Goal: Task Accomplishment & Management: Complete application form

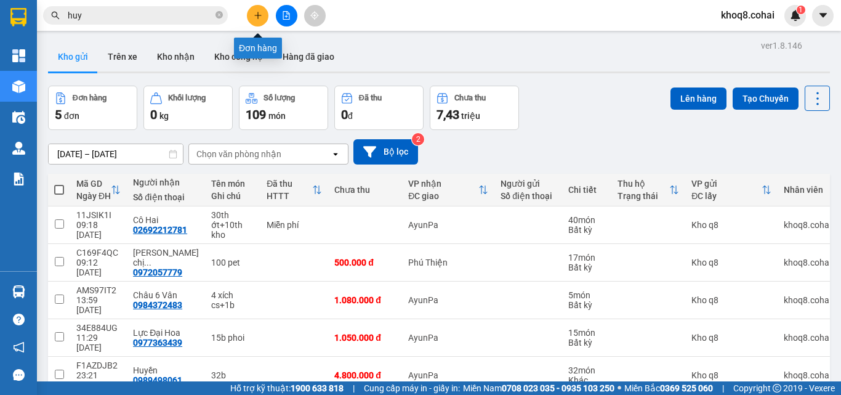
click at [254, 13] on icon "plus" at bounding box center [258, 15] width 9 height 9
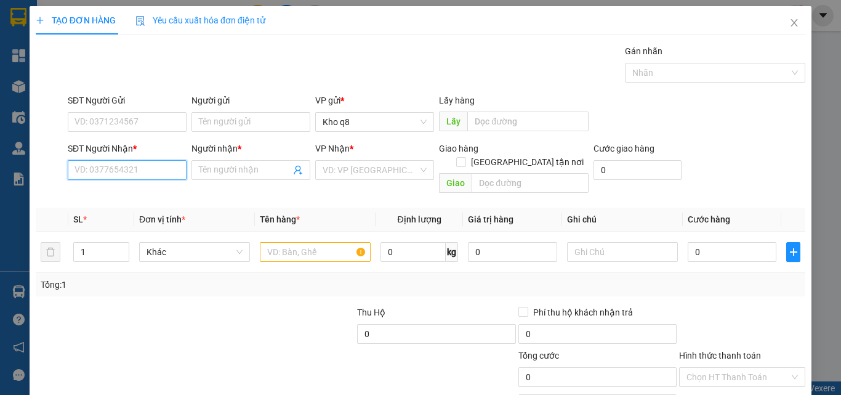
click at [153, 171] on input "SĐT Người Nhận *" at bounding box center [127, 170] width 119 height 20
type input "0395650808"
click at [110, 192] on div "0395650808 - Trúc Liểu" at bounding box center [126, 195] width 103 height 14
type input "Trúc Liểu"
type input "0395650808"
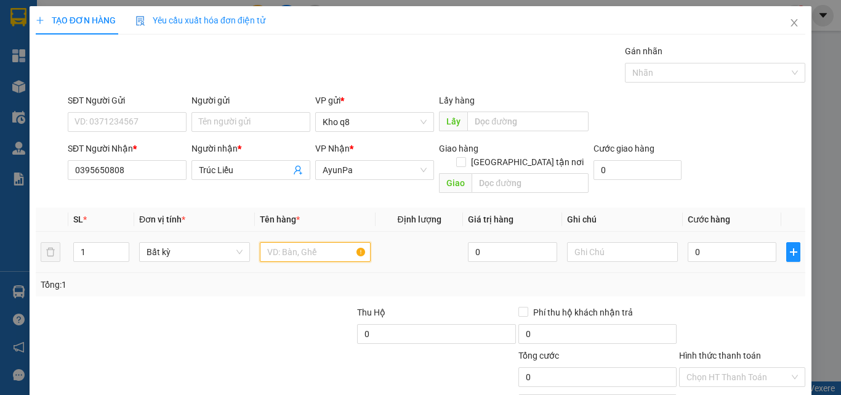
click at [297, 242] on input "text" at bounding box center [315, 252] width 111 height 20
type input "1k"
click at [717, 242] on input "0" at bounding box center [732, 252] width 89 height 20
type input "7"
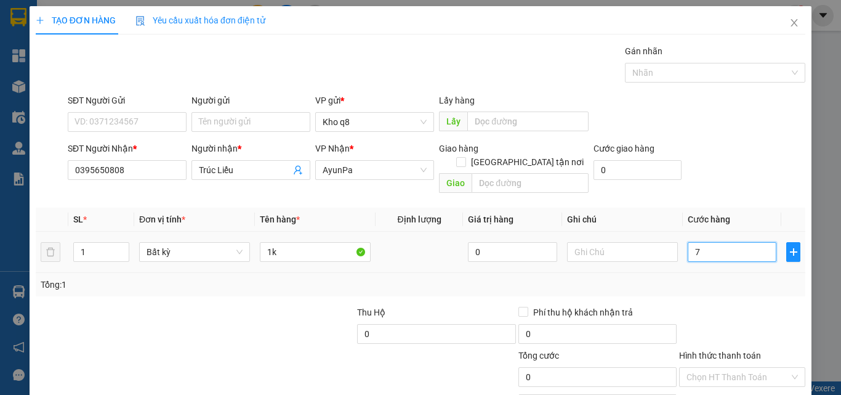
type input "7"
type input "70"
type input "7"
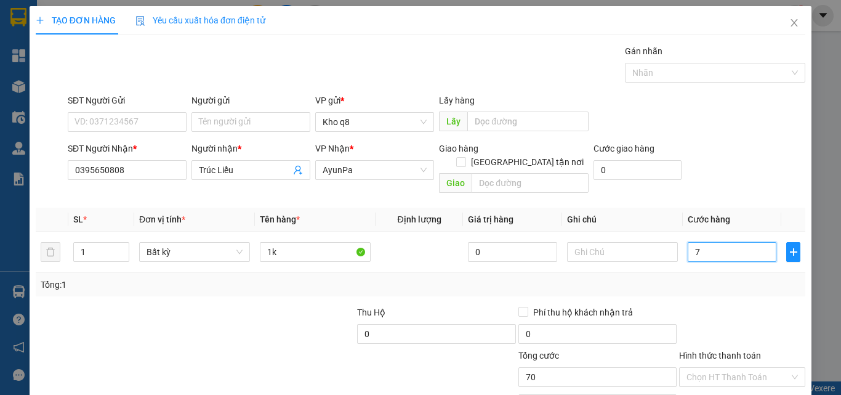
type input "7"
type input "0"
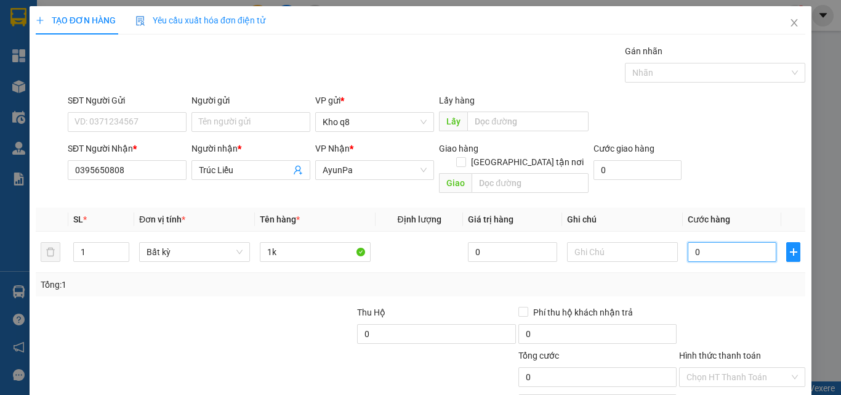
type input "08"
type input "8"
type input "080"
type input "80"
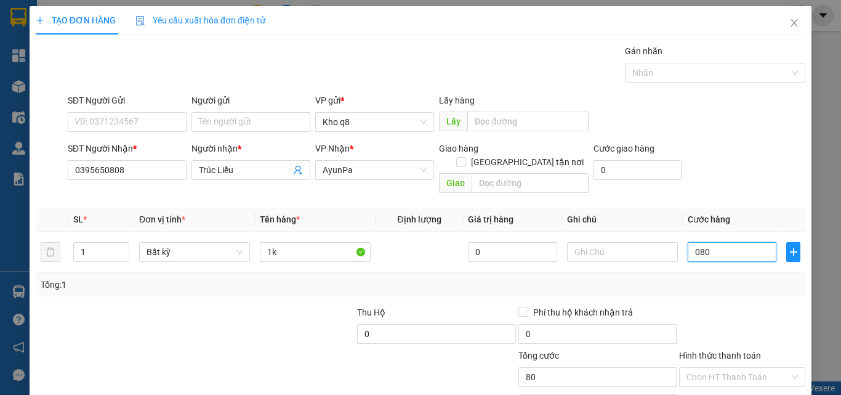
type input "80"
type input "80.000"
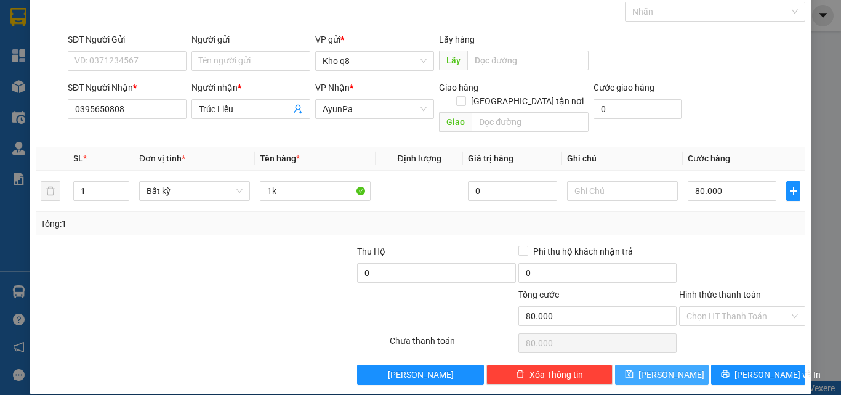
click at [663, 368] on span "[PERSON_NAME]" at bounding box center [672, 375] width 66 height 14
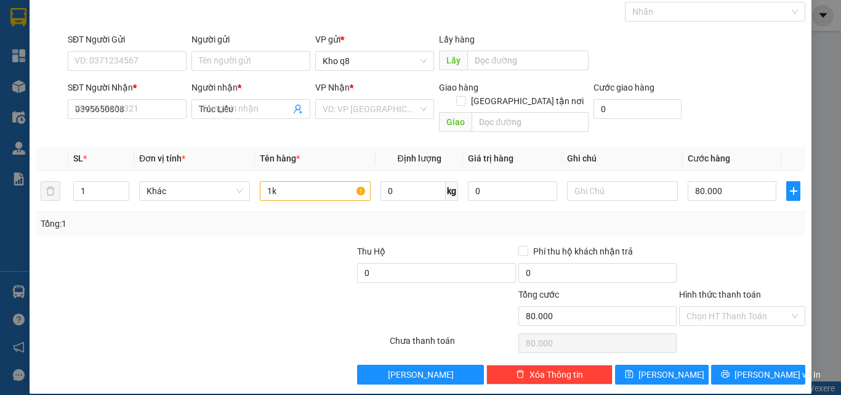
type input "0"
